Goal: Task Accomplishment & Management: Manage account settings

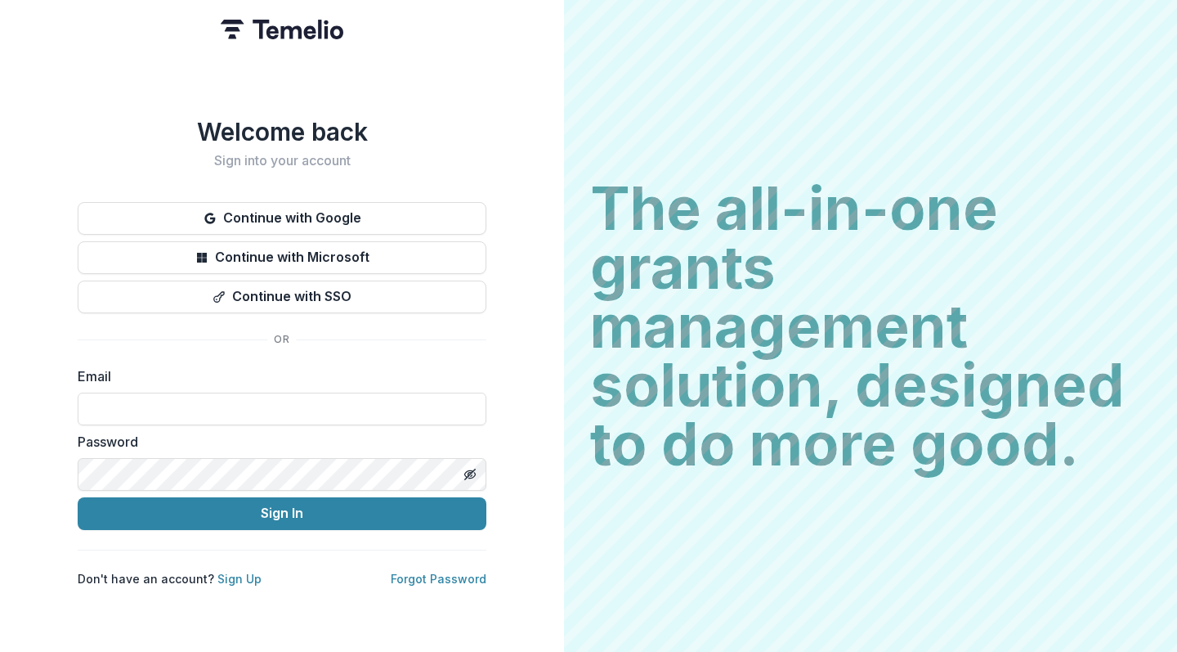
type input "**********"
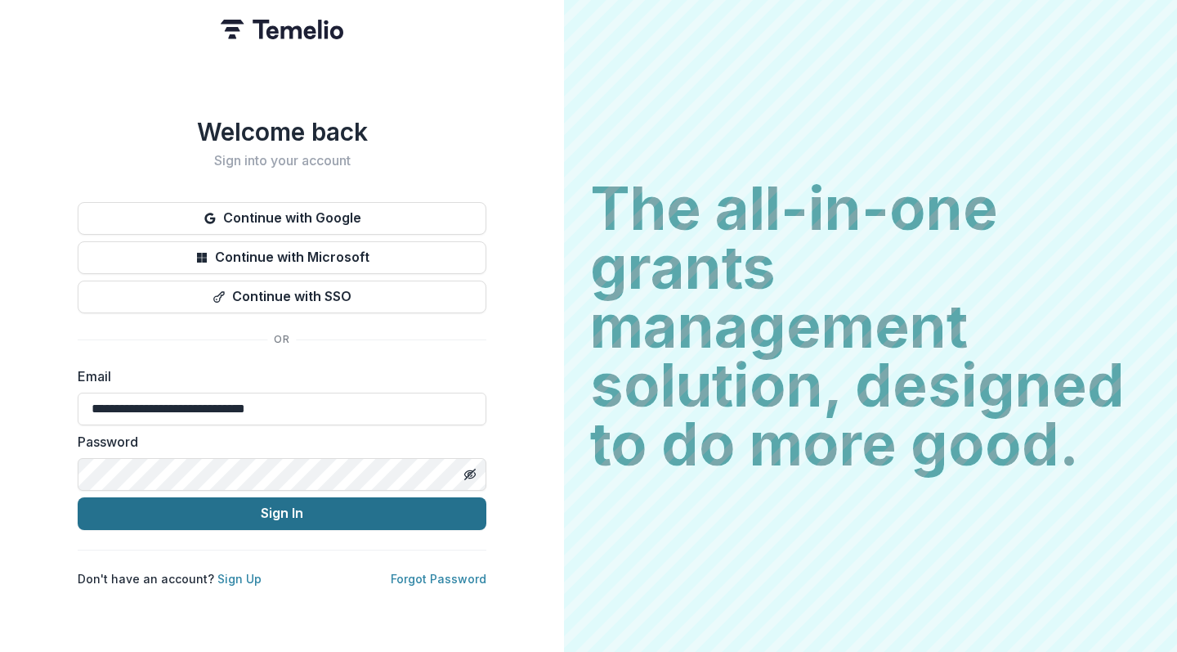
click at [296, 509] on button "Sign In" at bounding box center [282, 513] width 409 height 33
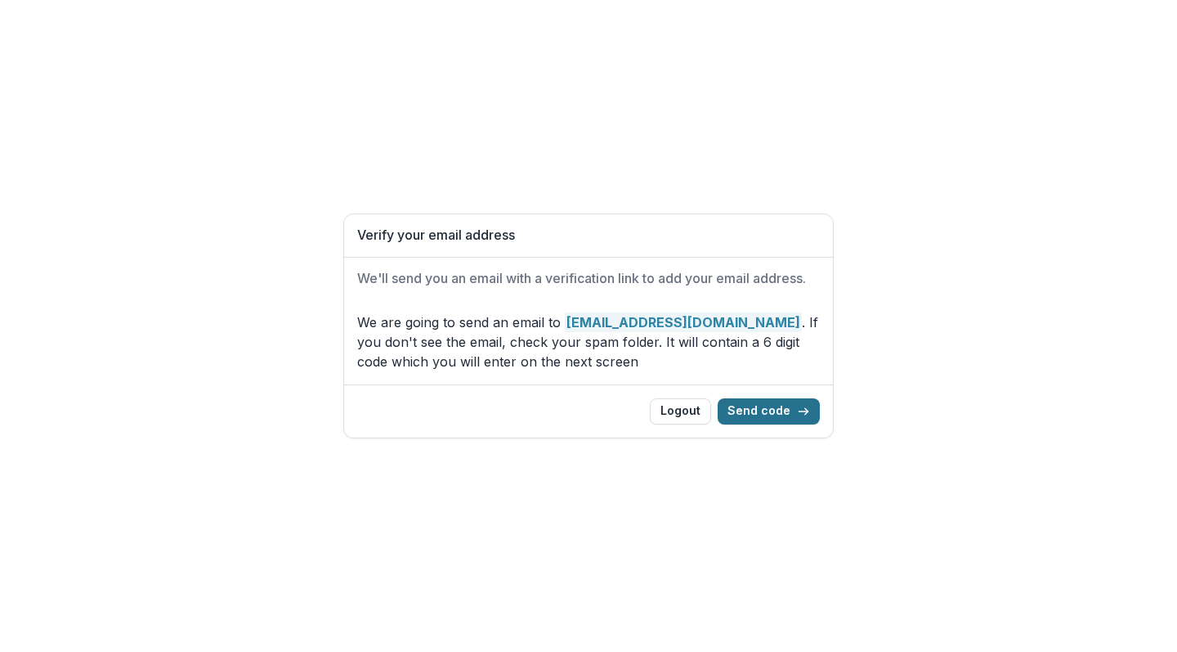
click at [789, 411] on button "Send code" at bounding box center [769, 411] width 102 height 26
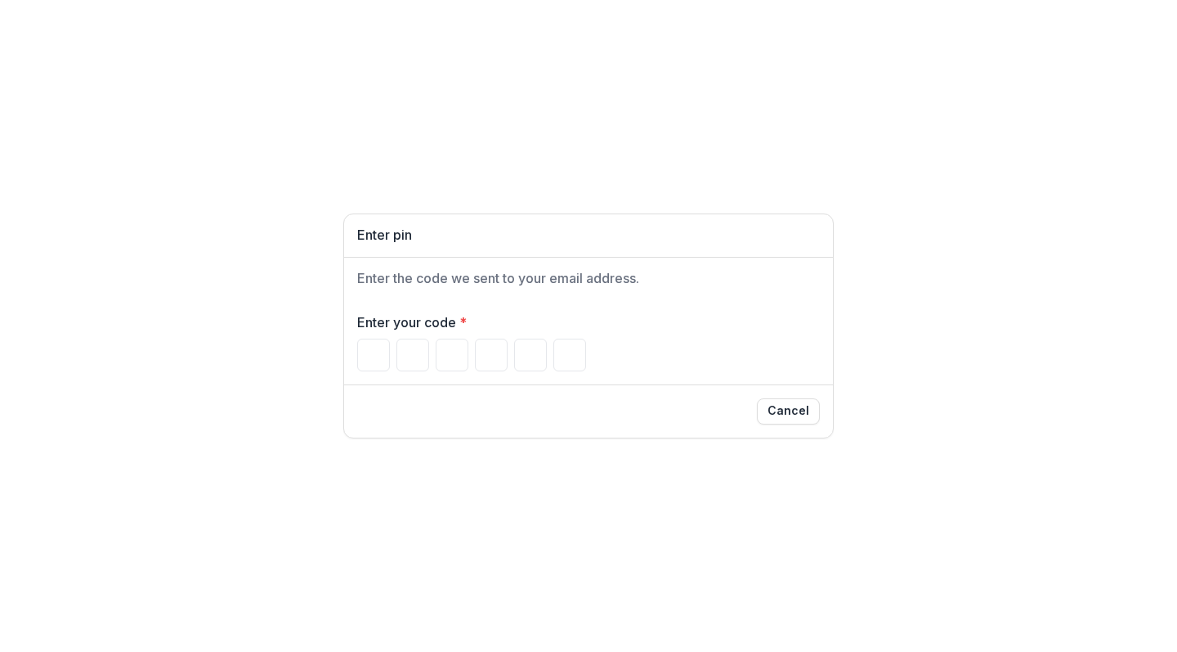
type input "*"
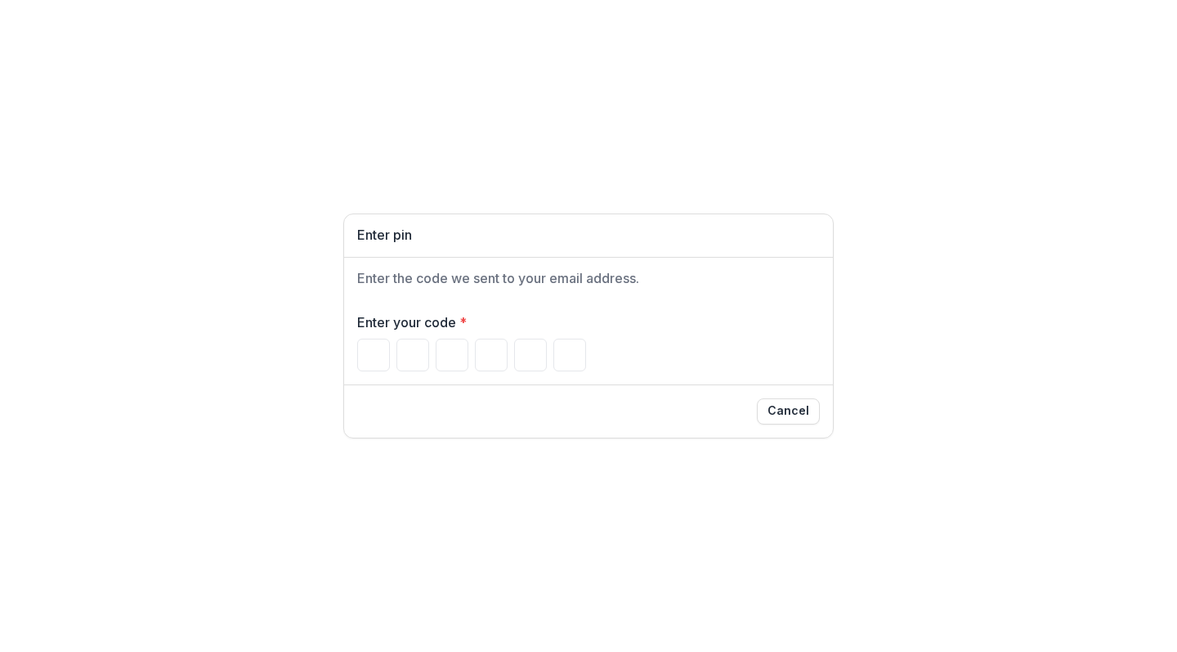
type input "*"
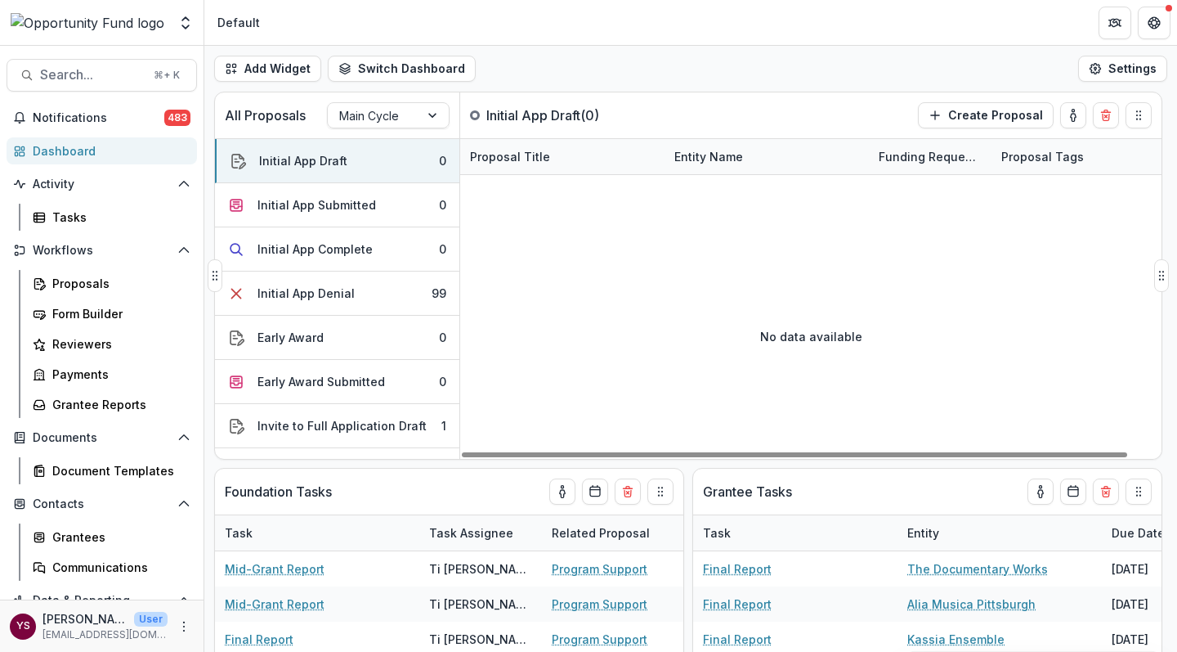
click at [670, 290] on div "No data available" at bounding box center [810, 335] width 701 height 245
click at [433, 72] on button "Switch Dashboard" at bounding box center [402, 69] width 148 height 26
click at [608, 293] on div "No data available" at bounding box center [810, 335] width 701 height 245
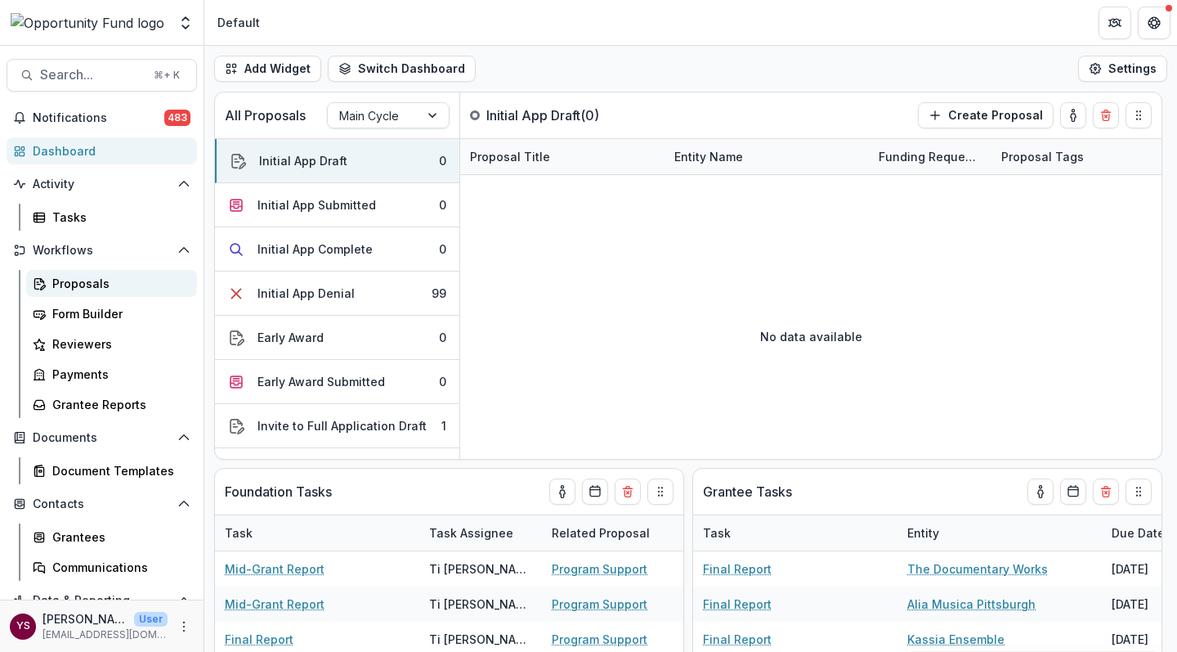
click at [79, 282] on div "Proposals" at bounding box center [118, 283] width 132 height 17
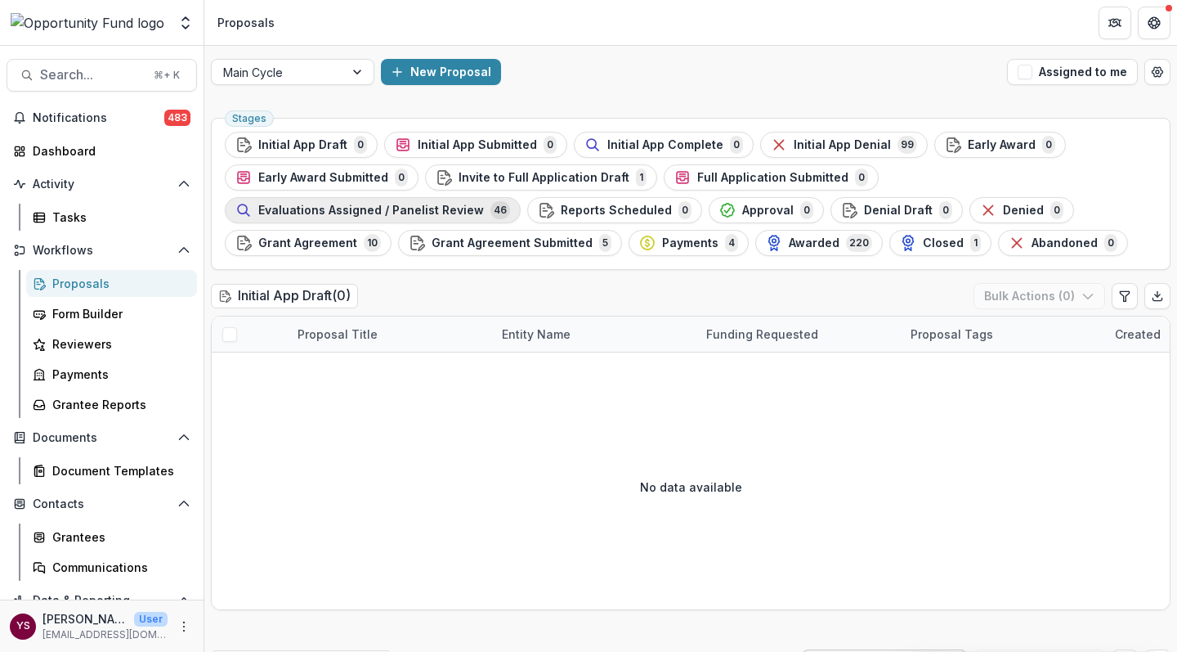
click at [484, 204] on span "Evaluations Assigned / Panelist Review" at bounding box center [371, 211] width 226 height 14
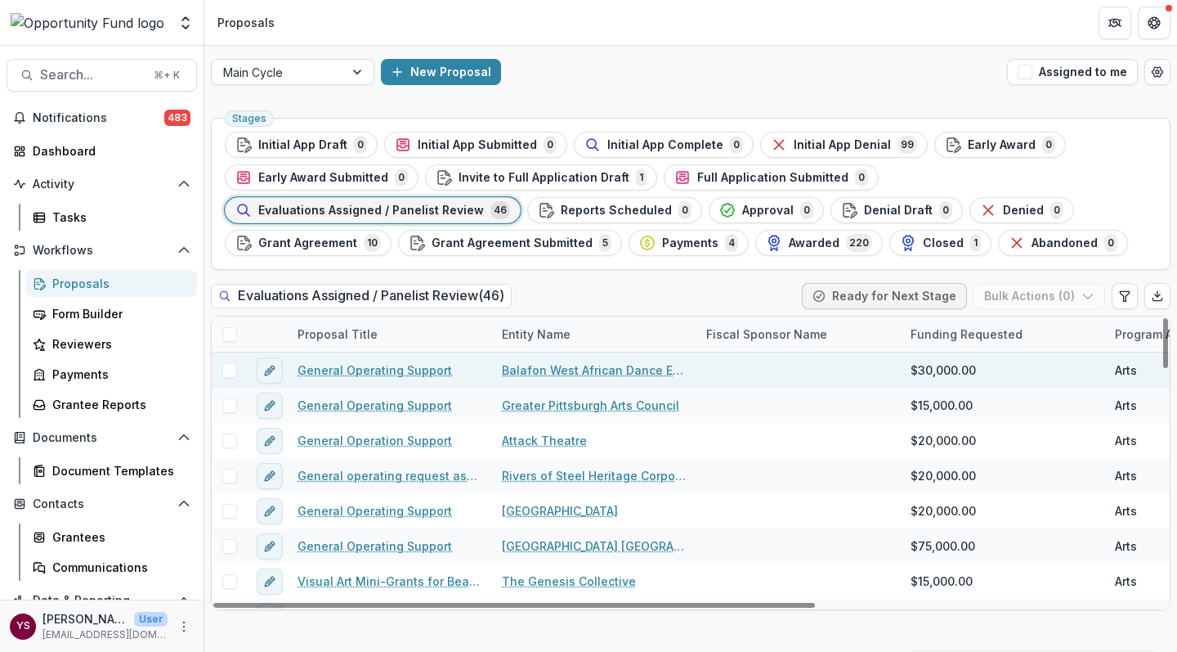
click at [377, 370] on link "General Operating Support" at bounding box center [375, 369] width 155 height 17
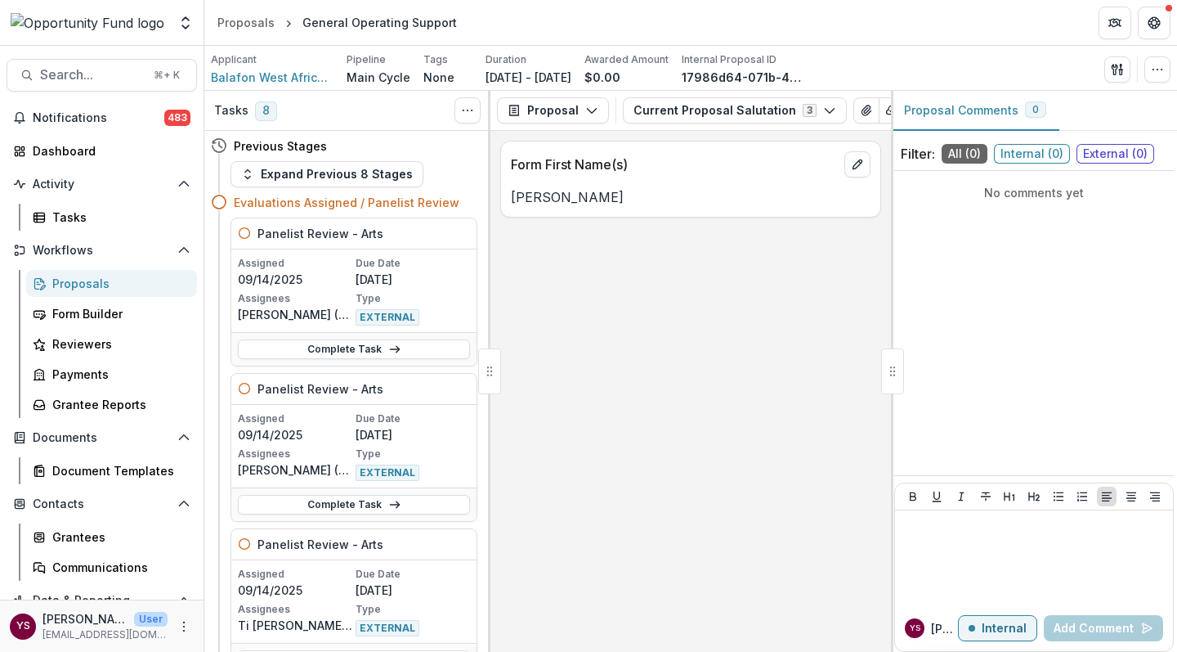
click at [1117, 153] on span "External ( 0 )" at bounding box center [1116, 154] width 78 height 20
click at [1037, 152] on span "Internal ( 0 )" at bounding box center [1032, 154] width 76 height 20
click at [587, 110] on polyline "button" at bounding box center [591, 111] width 9 height 5
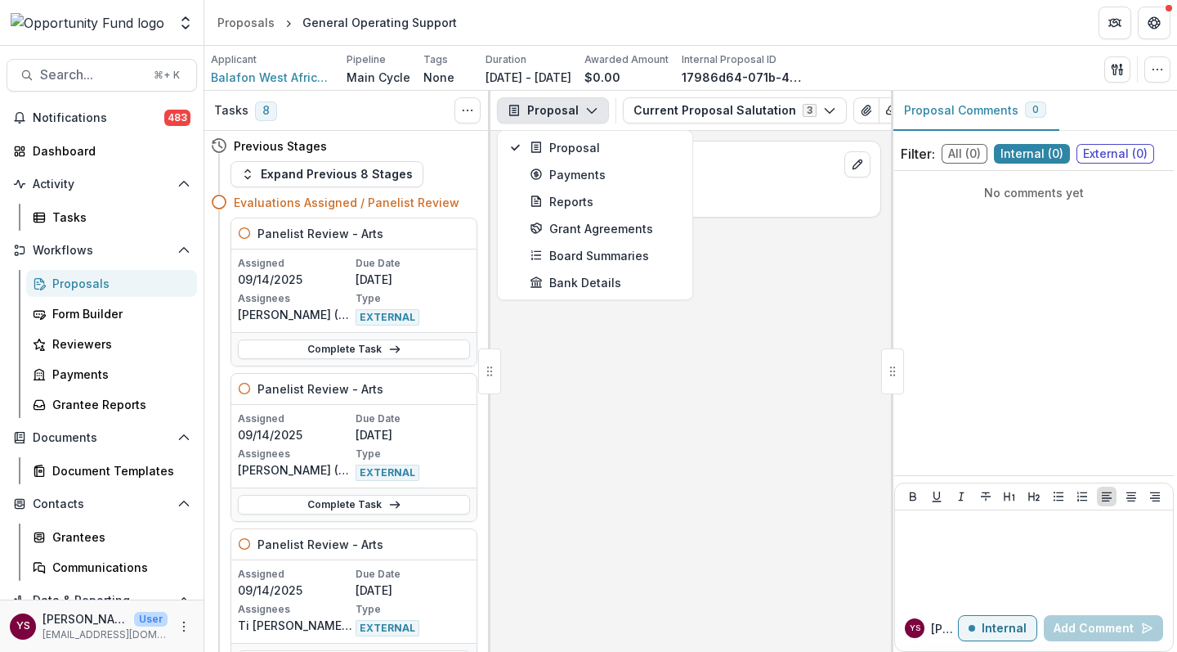
click at [83, 281] on div "Proposals" at bounding box center [118, 283] width 132 height 17
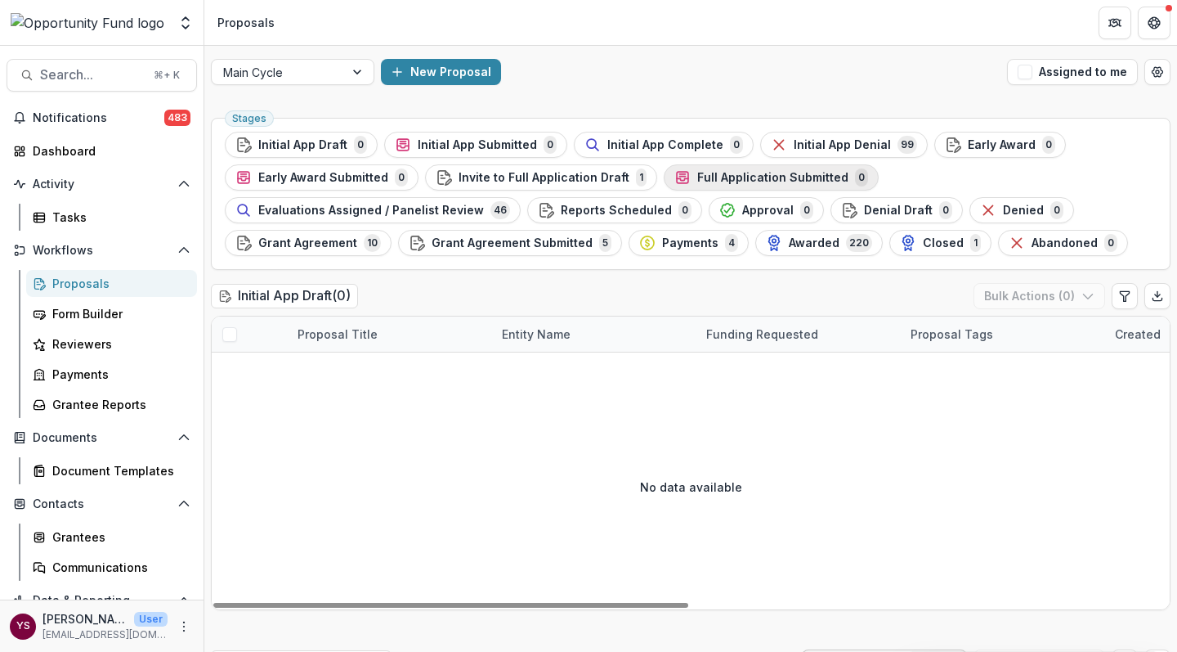
click at [719, 176] on span "Full Application Submitted" at bounding box center [772, 178] width 151 height 14
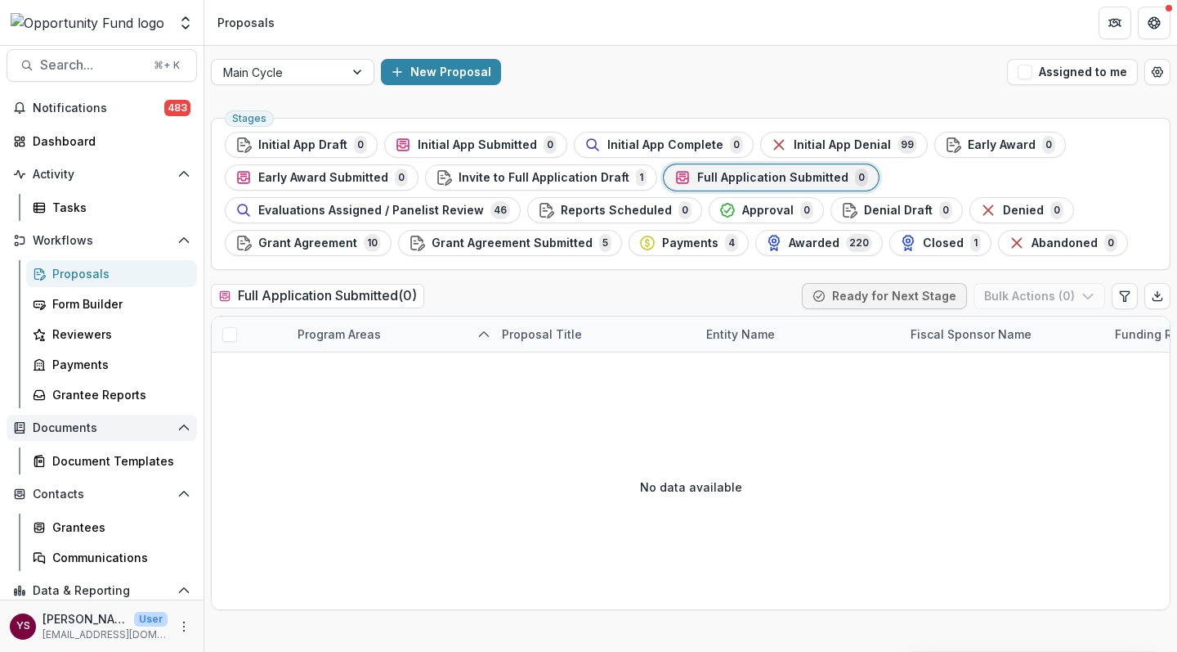
scroll to position [9, 0]
click at [484, 204] on span "Evaluations Assigned / Panelist Review" at bounding box center [371, 211] width 226 height 14
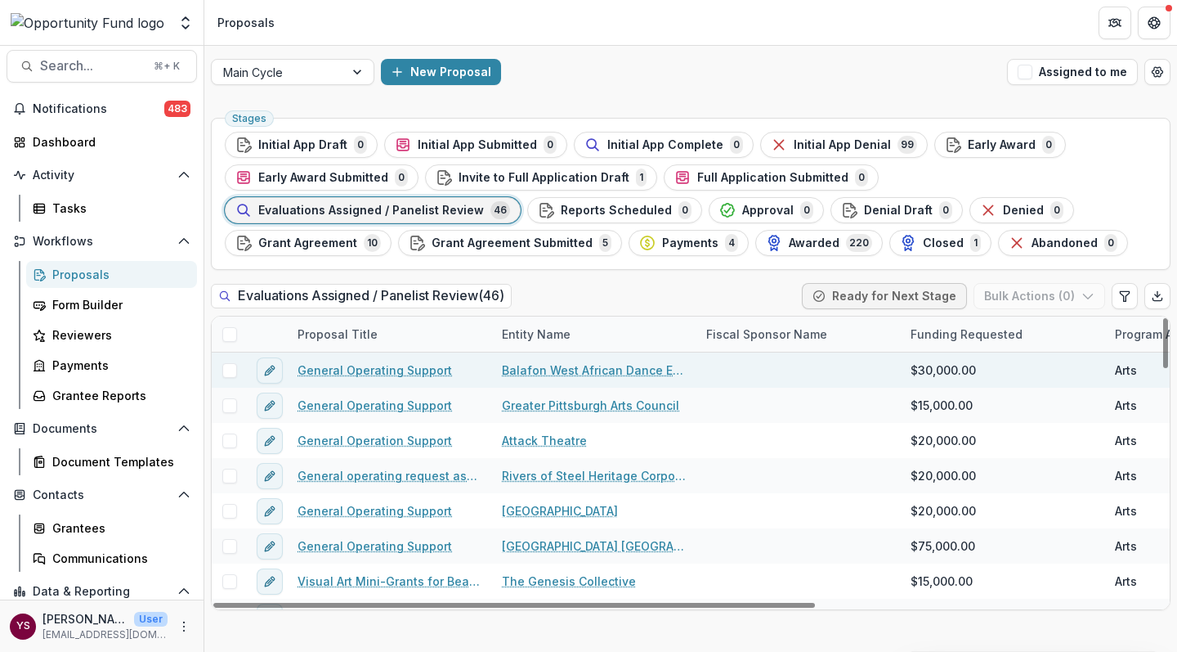
click at [638, 369] on link "Balafon West African Dance Ensemble" at bounding box center [594, 369] width 185 height 17
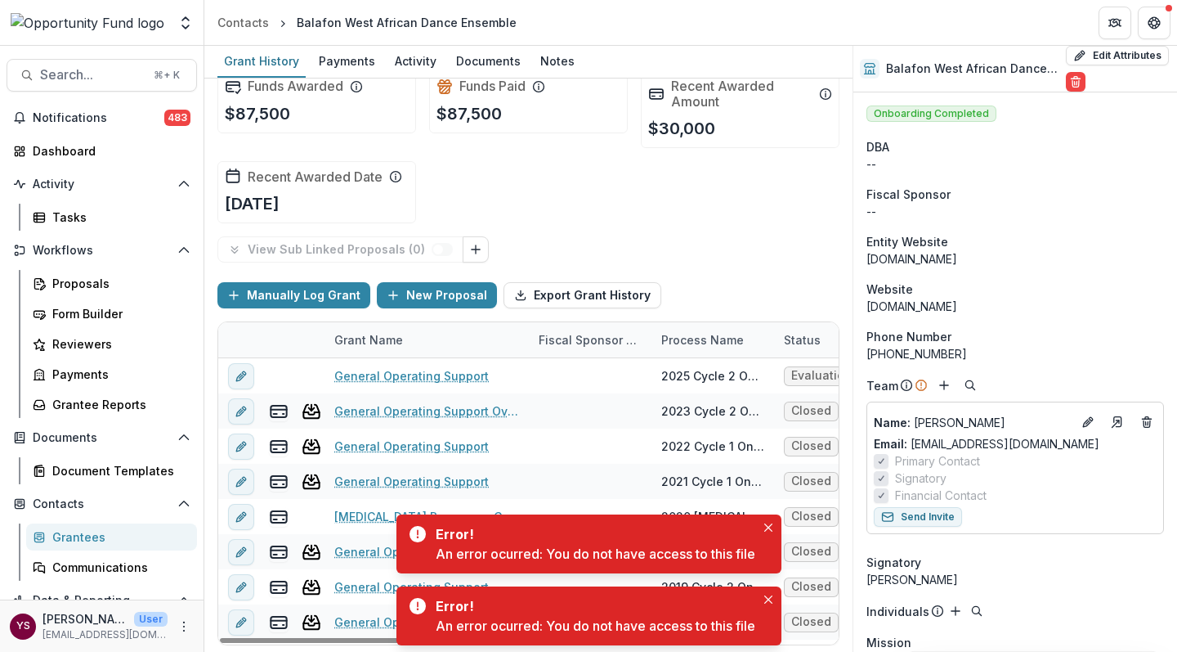
scroll to position [23, 0]
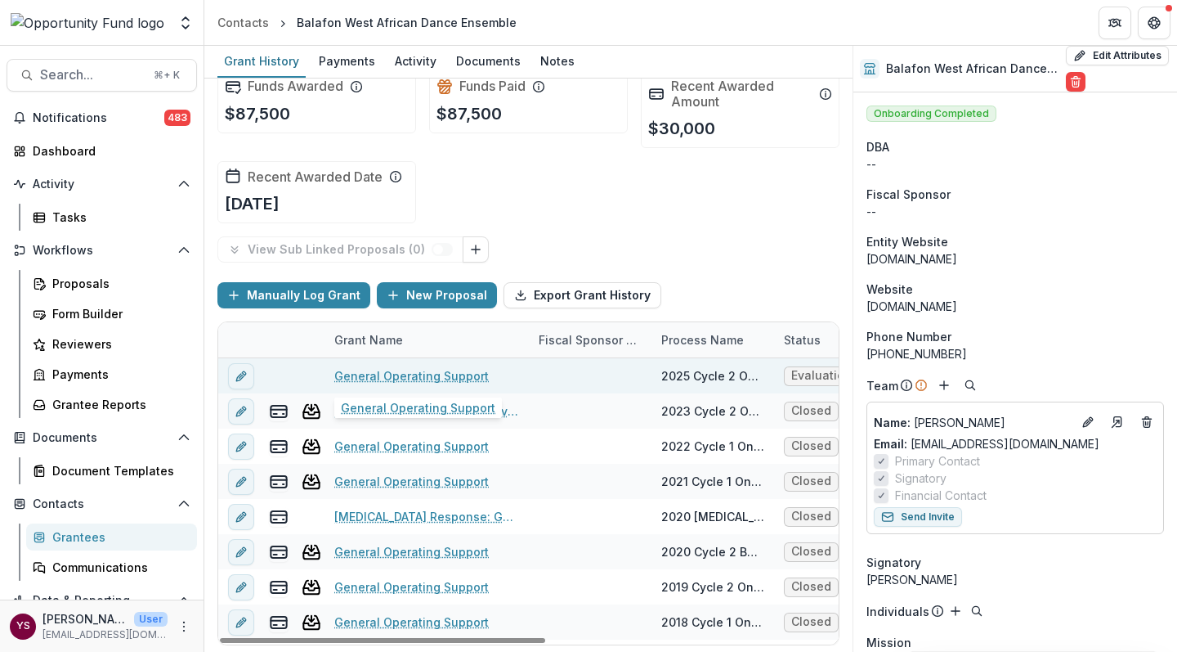
click at [411, 373] on link "General Operating Support" at bounding box center [411, 375] width 155 height 17
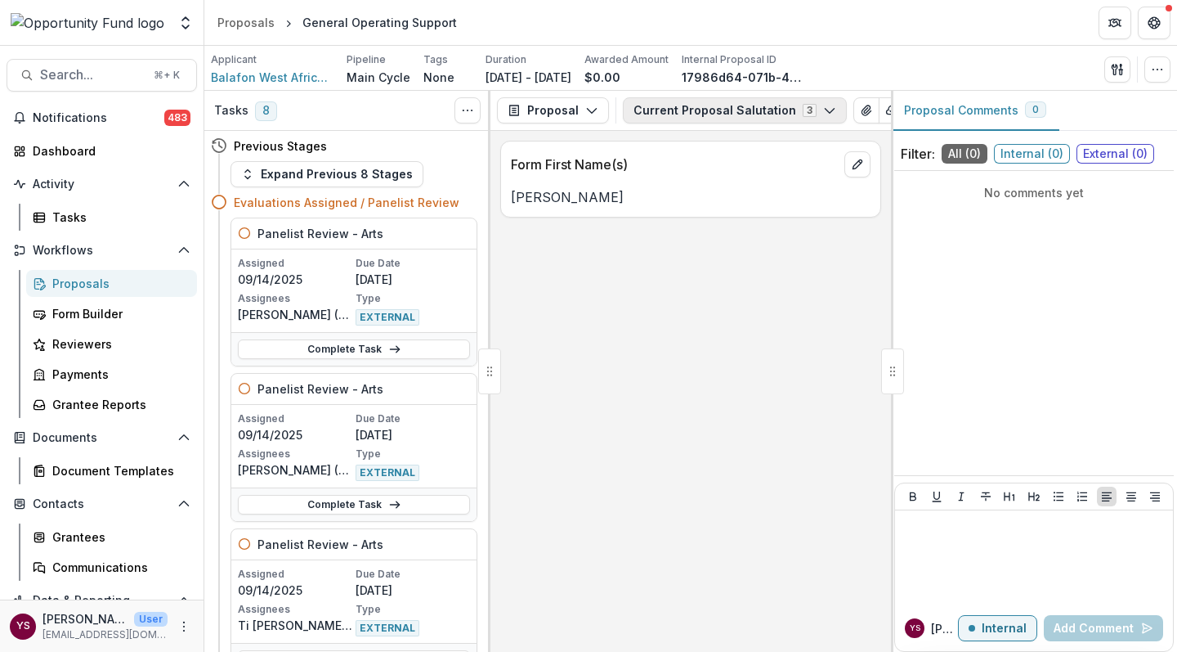
click at [823, 105] on icon "button" at bounding box center [829, 110] width 13 height 13
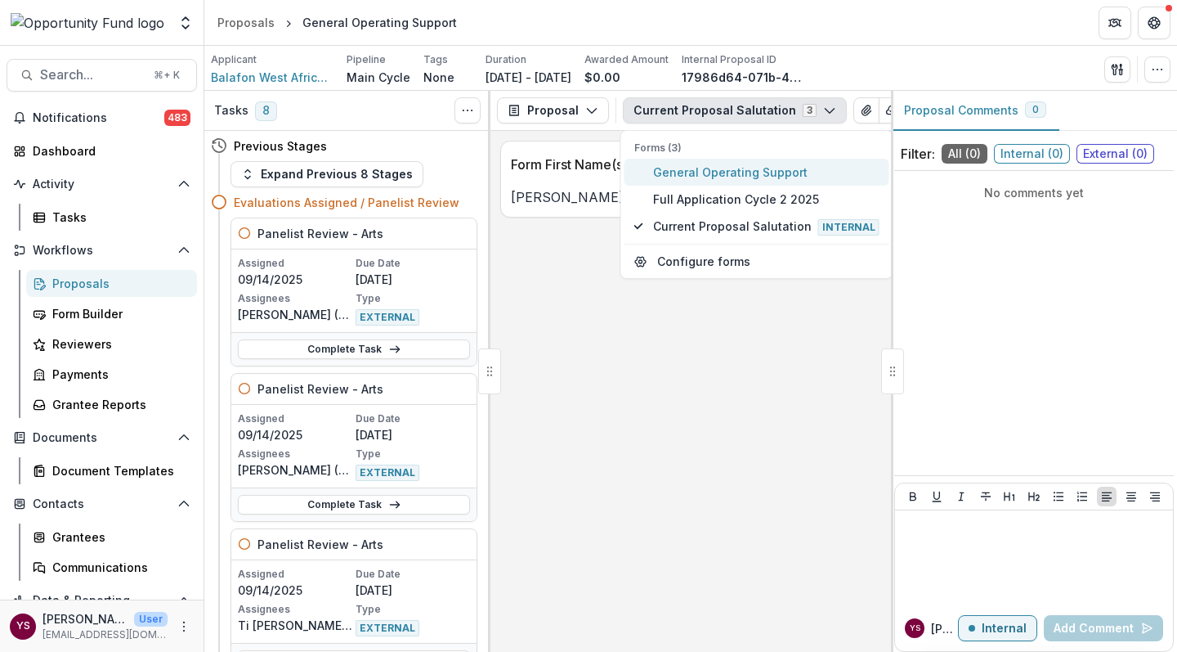
click at [746, 172] on span "General Operating Support" at bounding box center [766, 172] width 226 height 17
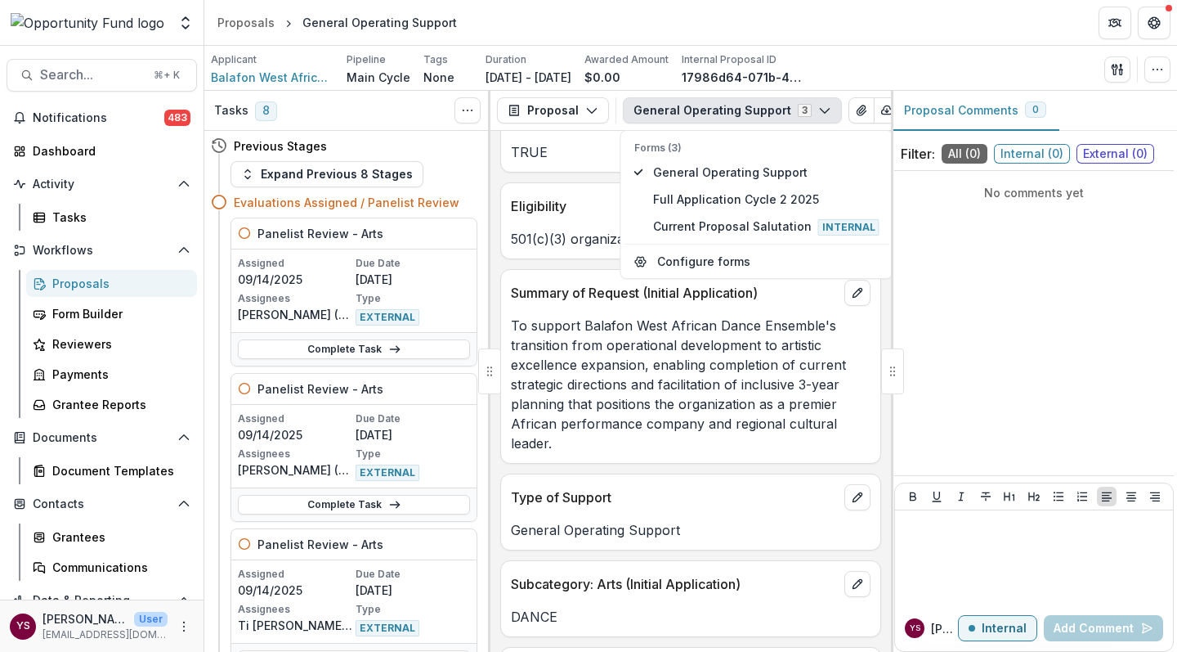
scroll to position [1781, 0]
